Goal: Transaction & Acquisition: Purchase product/service

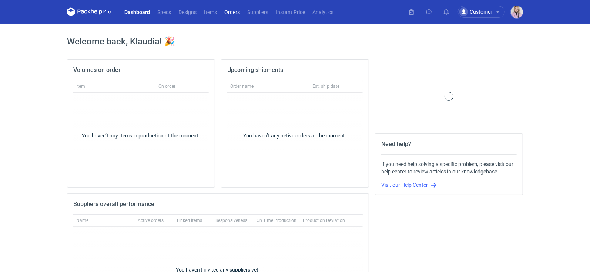
click at [237, 9] on link "Orders" at bounding box center [231, 11] width 23 height 9
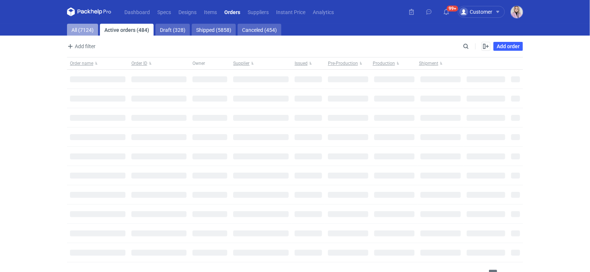
click at [89, 31] on link "All (7124)" at bounding box center [82, 30] width 31 height 12
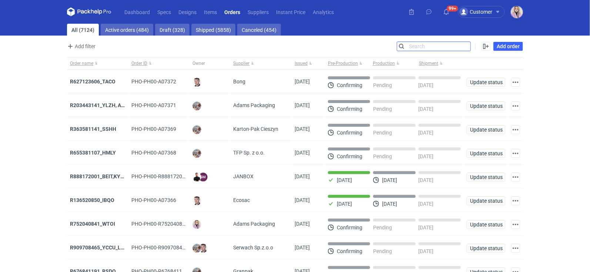
click at [464, 46] on input "Search" at bounding box center [433, 46] width 73 height 9
paste input "QJOZ"
type input "QJOZ"
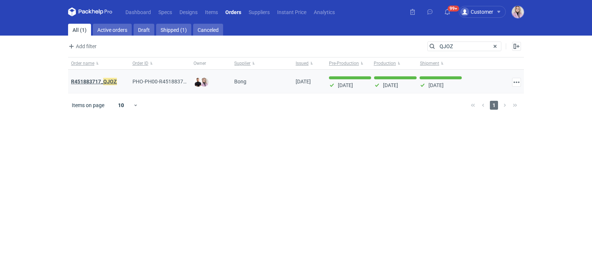
click at [106, 77] on em "QJOZ" at bounding box center [110, 81] width 14 height 8
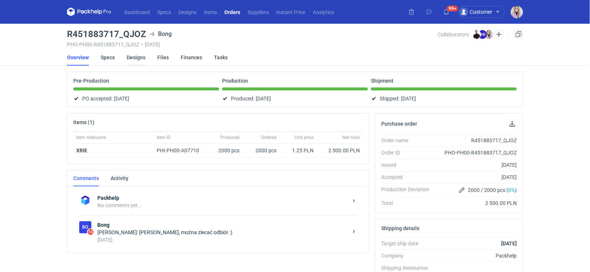
click at [140, 57] on link "Designs" at bounding box center [136, 57] width 19 height 16
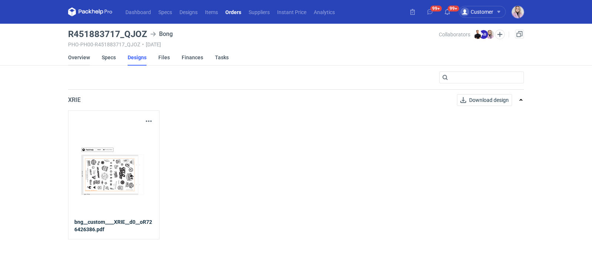
click at [79, 57] on link "Overview" at bounding box center [79, 57] width 22 height 16
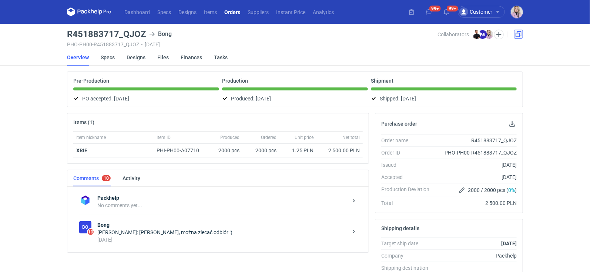
click at [517, 34] on link at bounding box center [518, 34] width 9 height 9
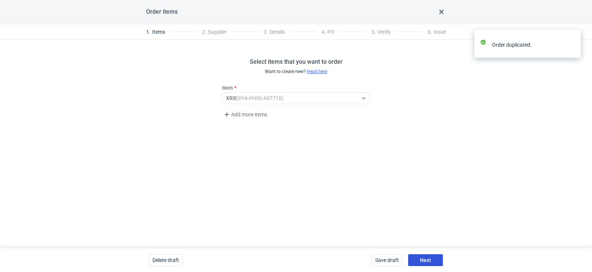
click at [426, 257] on span "Next" at bounding box center [425, 259] width 11 height 5
click at [425, 258] on span "Next" at bounding box center [425, 259] width 11 height 5
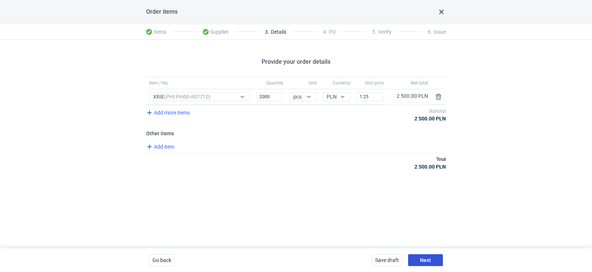
click at [427, 262] on span "Next" at bounding box center [425, 259] width 11 height 5
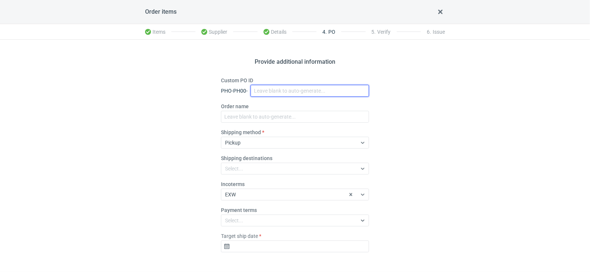
click at [263, 87] on input "Custom PO ID" at bounding box center [309, 91] width 118 height 12
paste input "R482554977_VBWE"
type input "R482554977_VBWE"
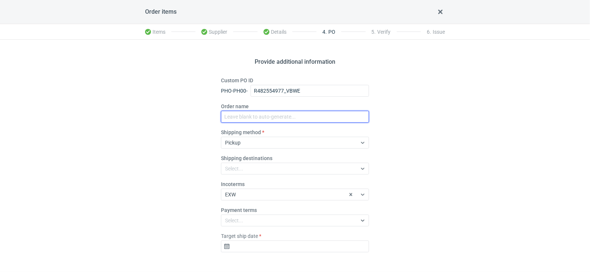
click at [246, 111] on input "Order name" at bounding box center [295, 117] width 148 height 12
paste input "R482554977_VBWE"
type input "R482554977_VBWE"
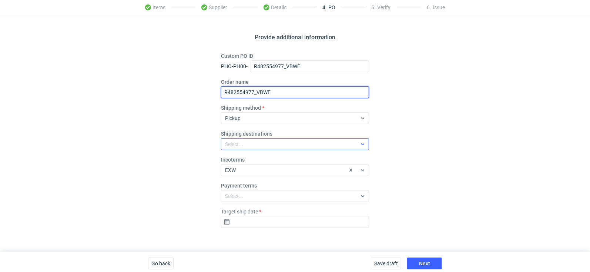
scroll to position [27, 0]
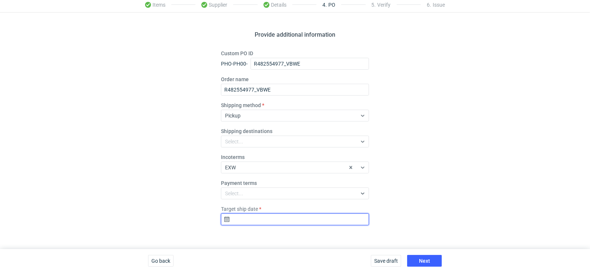
click at [253, 222] on input "Target ship date" at bounding box center [295, 219] width 148 height 12
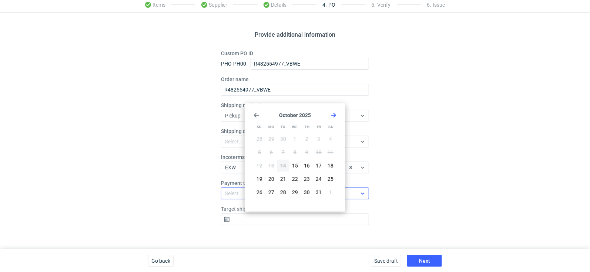
click at [286, 191] on button "28" at bounding box center [283, 192] width 12 height 12
type input "[DATE]"
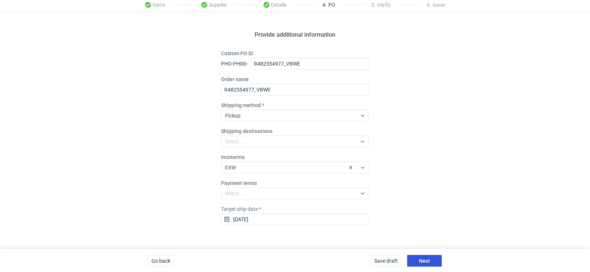
click at [418, 260] on button "Next" at bounding box center [424, 261] width 35 height 12
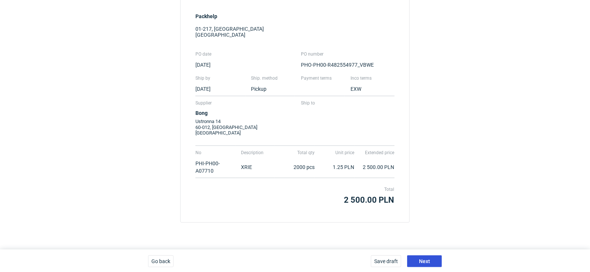
click at [418, 255] on button "Next" at bounding box center [424, 261] width 35 height 12
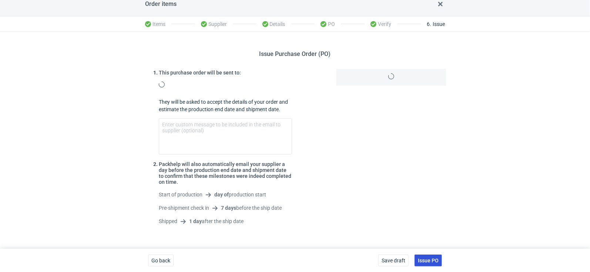
scroll to position [9, 0]
click at [424, 259] on span "Issue PO" at bounding box center [428, 259] width 21 height 5
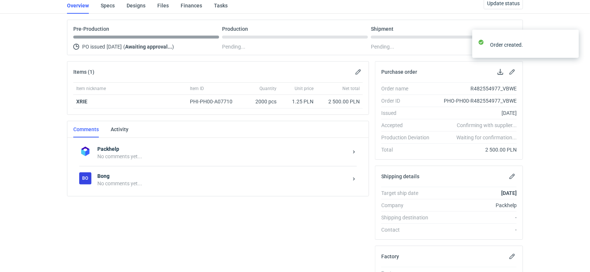
click at [149, 179] on div "No comments yet..." at bounding box center [222, 182] width 250 height 7
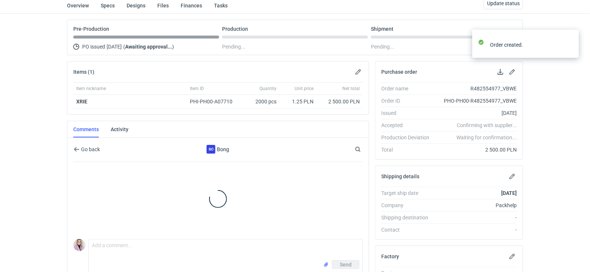
scroll to position [60, 0]
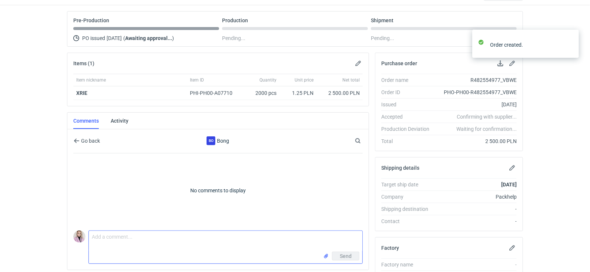
click at [116, 238] on textarea "Comment message" at bounding box center [225, 240] width 273 height 21
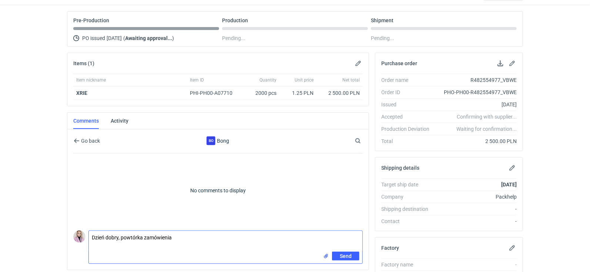
paste textarea "R451883717_QJOZ"
paste textarea "CBUE - 1"
type textarea "Dzień dobry, powtórka zamówienia R451883717_QJOZ, wycena CBUE - 1"
